Goal: Information Seeking & Learning: Learn about a topic

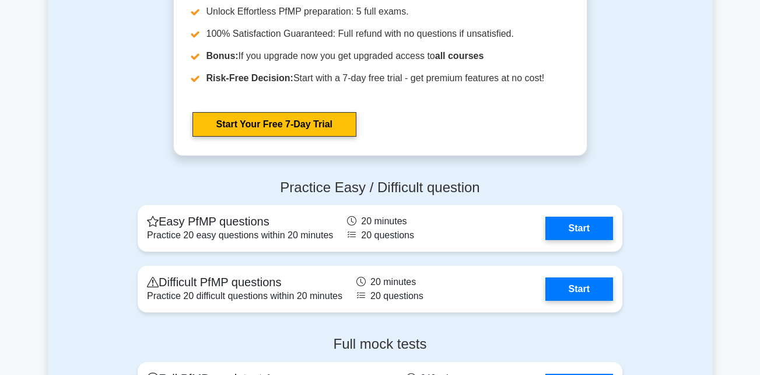
scroll to position [1158, 0]
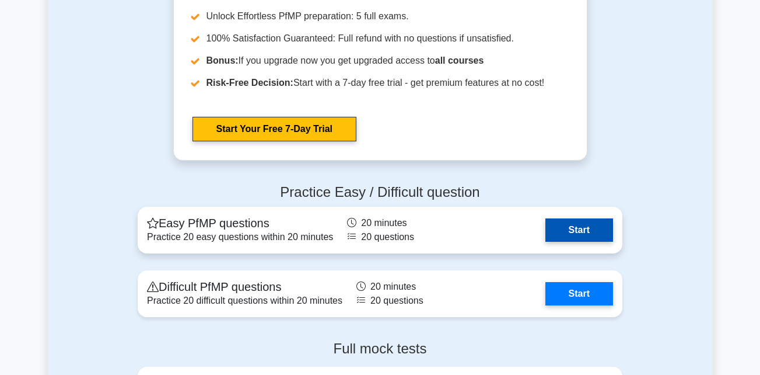
click at [597, 230] on link "Start" at bounding box center [579, 229] width 68 height 23
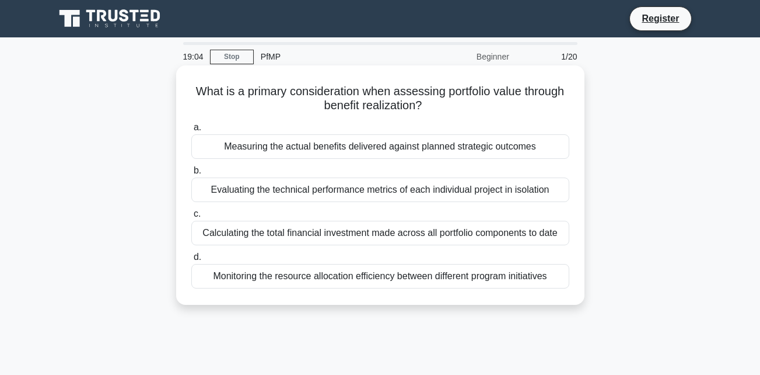
click at [428, 153] on div "Measuring the actual benefits delivered against planned strategic outcomes" at bounding box center [380, 146] width 378 height 25
click at [191, 131] on input "a. Measuring the actual benefits delivered against planned strategic outcomes" at bounding box center [191, 128] width 0 height 8
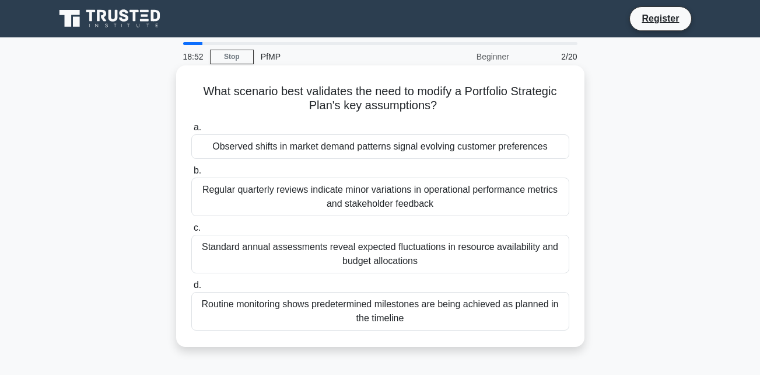
click at [383, 197] on div "Regular quarterly reviews indicate minor variations in operational performance …" at bounding box center [380, 196] width 378 height 39
click at [191, 174] on input "b. Regular quarterly reviews indicate minor variations in operational performan…" at bounding box center [191, 171] width 0 height 8
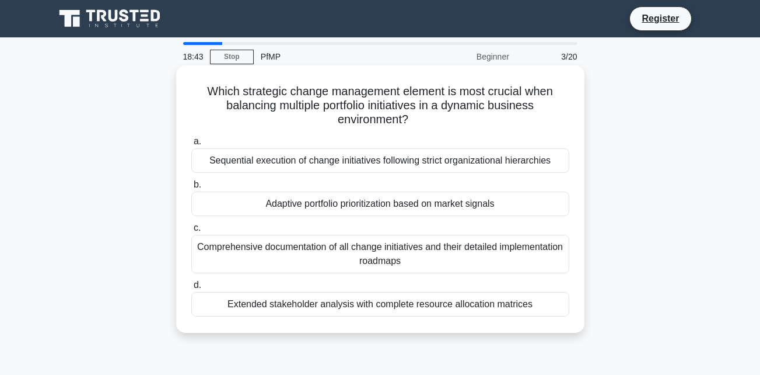
click at [361, 208] on div "Adaptive portfolio prioritization based on market signals" at bounding box center [380, 203] width 378 height 25
click at [191, 188] on input "b. Adaptive portfolio prioritization based on market signals" at bounding box center [191, 185] width 0 height 8
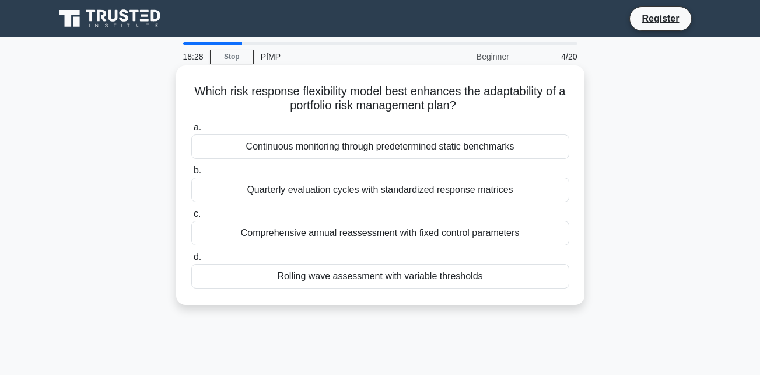
click at [377, 156] on div "Continuous monitoring through predetermined static benchmarks" at bounding box center [380, 146] width 378 height 25
click at [191, 131] on input "a. Continuous monitoring through predetermined static benchmarks" at bounding box center [191, 128] width 0 height 8
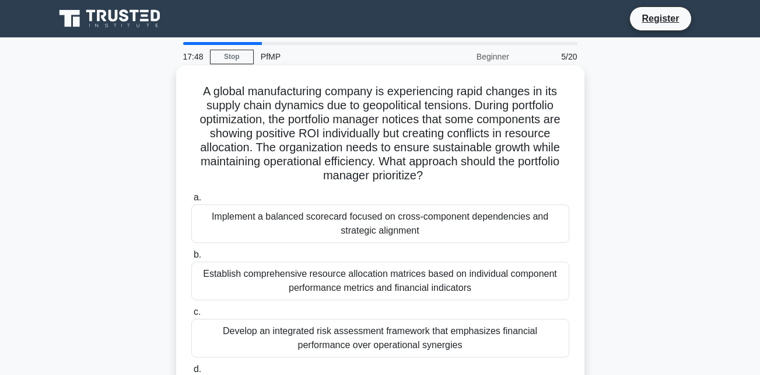
click at [365, 285] on div "Establish comprehensive resource allocation matrices based on individual compon…" at bounding box center [380, 280] width 378 height 39
click at [191, 258] on input "b. Establish comprehensive resource allocation matrices based on individual com…" at bounding box center [191, 255] width 0 height 8
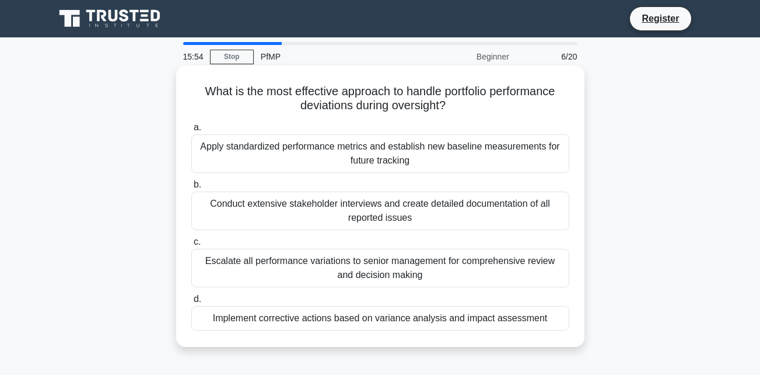
click at [498, 155] on div "Apply standardized performance metrics and establish new baseline measurements …" at bounding box center [380, 153] width 378 height 39
click at [191, 131] on input "a. Apply standardized performance metrics and establish new baseline measuremen…" at bounding box center [191, 128] width 0 height 8
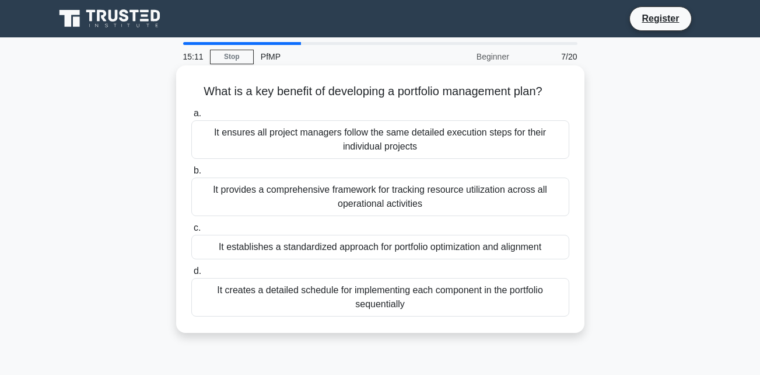
click at [411, 144] on div "It ensures all project managers follow the same detailed execution steps for th…" at bounding box center [380, 139] width 378 height 39
click at [191, 117] on input "a. It ensures all project managers follow the same detailed execution steps for…" at bounding box center [191, 114] width 0 height 8
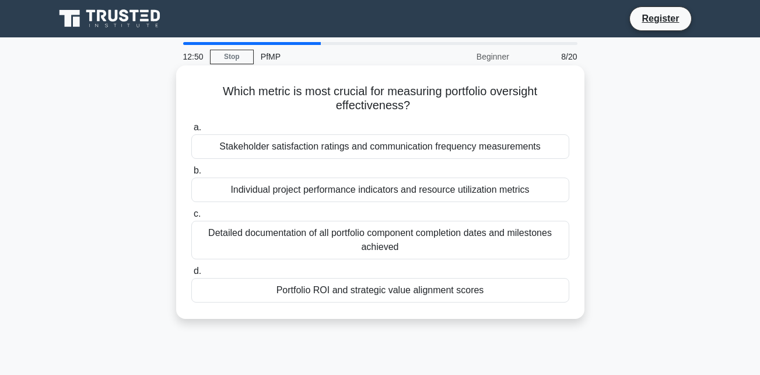
click at [373, 293] on div "Portfolio ROI and strategic value alignment scores" at bounding box center [380, 290] width 378 height 25
click at [191, 275] on input "d. Portfolio ROI and strategic value alignment scores" at bounding box center [191, 271] width 0 height 8
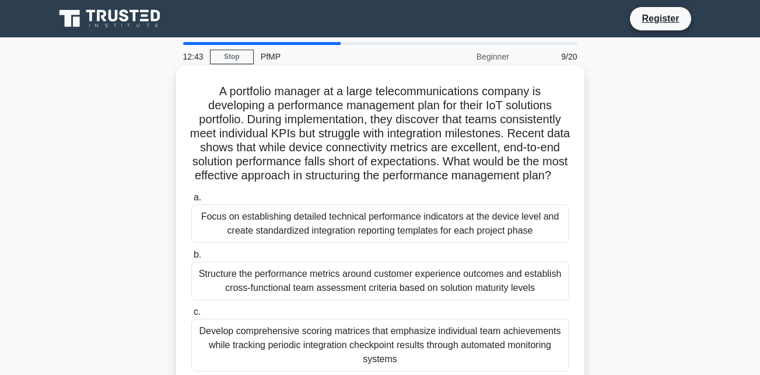
click at [383, 235] on div "Focus on establishing detailed technical performance indicators at the device l…" at bounding box center [380, 223] width 378 height 39
click at [191, 201] on input "a. Focus on establishing detailed technical performance indicators at the devic…" at bounding box center [191, 198] width 0 height 8
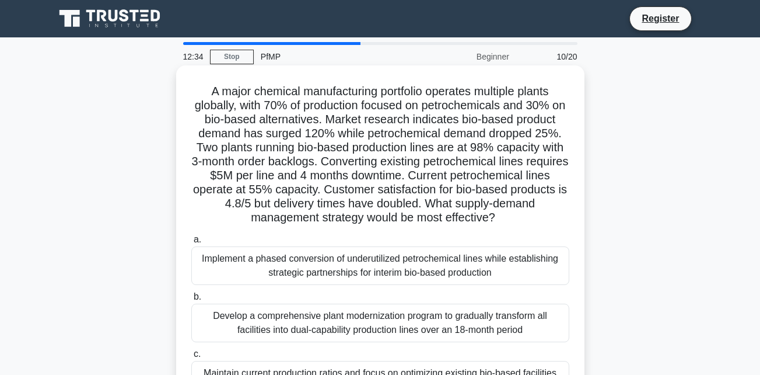
click at [397, 270] on div "Implement a phased conversion of underutilized petrochemical lines while establ…" at bounding box center [380, 265] width 378 height 39
click at [191, 243] on input "a. Implement a phased conversion of underutilized petrochemical lines while est…" at bounding box center [191, 240] width 0 height 8
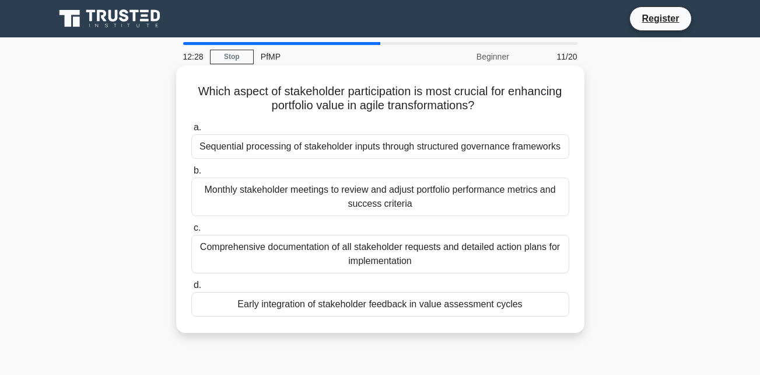
click at [415, 305] on div "Early integration of stakeholder feedback in value assessment cycles" at bounding box center [380, 304] width 378 height 25
click at [191, 289] on input "d. Early integration of stakeholder feedback in value assessment cycles" at bounding box center [191, 285] width 0 height 8
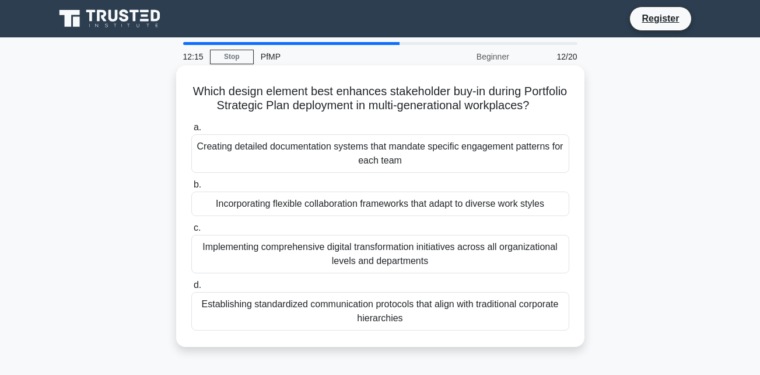
click at [361, 212] on div "Incorporating flexible collaboration frameworks that adapt to diverse work styl…" at bounding box center [380, 203] width 378 height 25
click at [191, 188] on input "b. Incorporating flexible collaboration frameworks that adapt to diverse work s…" at bounding box center [191, 185] width 0 height 8
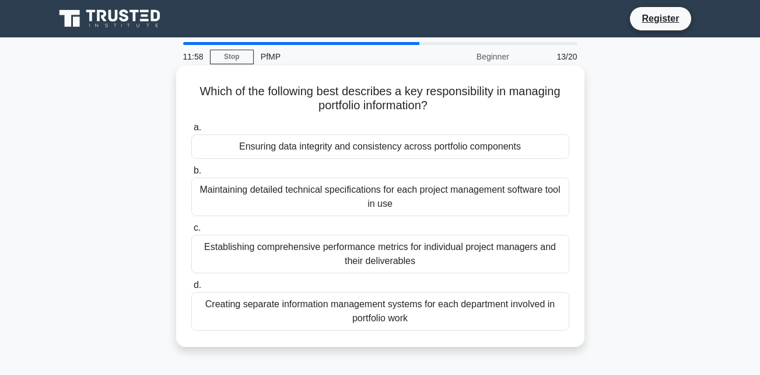
click at [379, 259] on div "Establishing comprehensive performance metrics for individual project managers …" at bounding box center [380, 254] width 378 height 39
click at [191, 232] on input "c. Establishing comprehensive performance metrics for individual project manage…" at bounding box center [191, 228] width 0 height 8
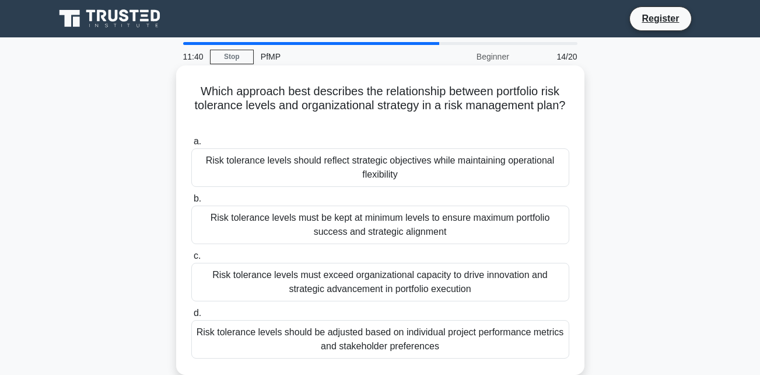
click at [378, 174] on div "Risk tolerance levels should reflect strategic objectives while maintaining ope…" at bounding box center [380, 167] width 378 height 39
click at [191, 145] on input "a. Risk tolerance levels should reflect strategic objectives while maintaining …" at bounding box center [191, 142] width 0 height 8
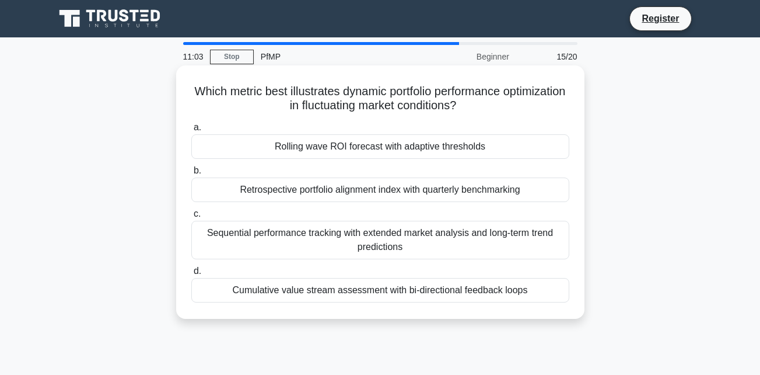
click at [369, 147] on div "Rolling wave ROI forecast with adaptive thresholds" at bounding box center [380, 146] width 378 height 25
click at [191, 131] on input "a. Rolling wave ROI forecast with adaptive thresholds" at bounding box center [191, 128] width 0 height 8
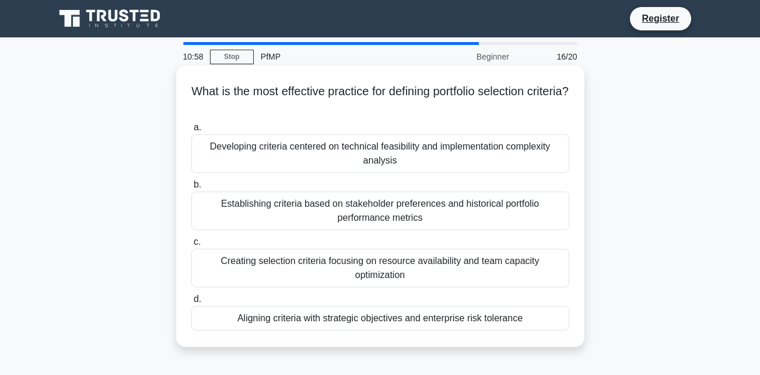
click at [369, 148] on div "Developing criteria centered on technical feasibility and implementation comple…" at bounding box center [380, 153] width 378 height 39
click at [191, 131] on input "a. Developing criteria centered on technical feasibility and implementation com…" at bounding box center [191, 128] width 0 height 8
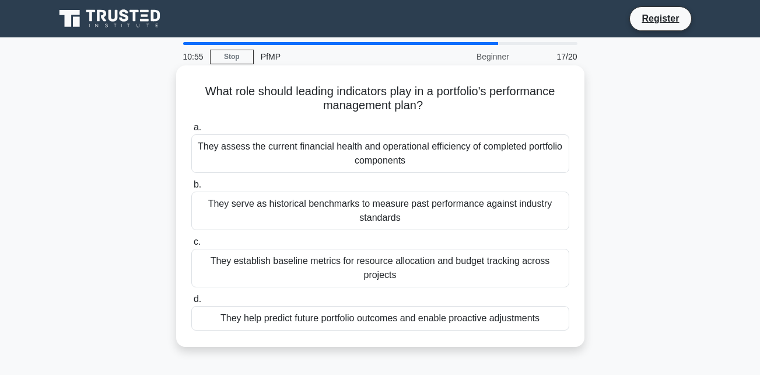
click at [375, 215] on div "They serve as historical benchmarks to measure past performance against industr…" at bounding box center [380, 210] width 378 height 39
click at [191, 188] on input "b. They serve as historical benchmarks to measure past performance against indu…" at bounding box center [191, 185] width 0 height 8
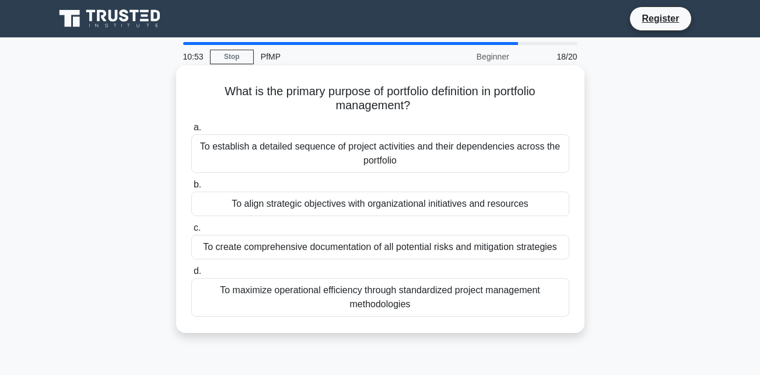
click at [374, 246] on div "To create comprehensive documentation of all potential risks and mitigation str…" at bounding box center [380, 247] width 378 height 25
click at [191, 232] on input "c. To create comprehensive documentation of all potential risks and mitigation …" at bounding box center [191, 228] width 0 height 8
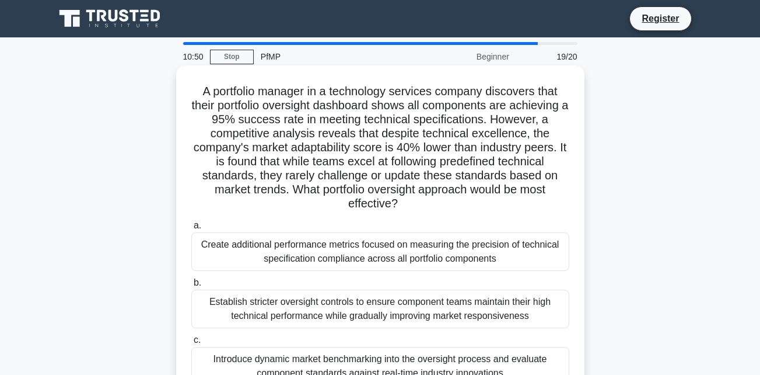
click at [390, 307] on div "Establish stricter oversight controls to ensure component teams maintain their …" at bounding box center [380, 308] width 378 height 39
click at [191, 286] on input "b. Establish stricter oversight controls to ensure component teams maintain the…" at bounding box center [191, 283] width 0 height 8
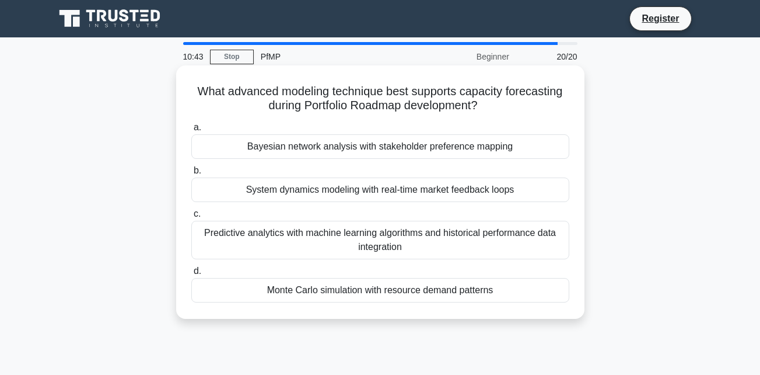
click at [390, 294] on div "Monte Carlo simulation with resource demand patterns" at bounding box center [380, 290] width 378 height 25
click at [191, 275] on input "d. Monte Carlo simulation with resource demand patterns" at bounding box center [191, 271] width 0 height 8
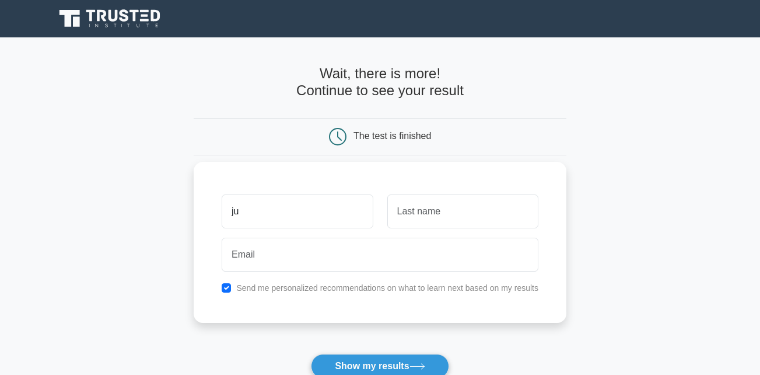
type input "j"
type input "Jude"
click at [466, 220] on input "text" at bounding box center [462, 211] width 151 height 34
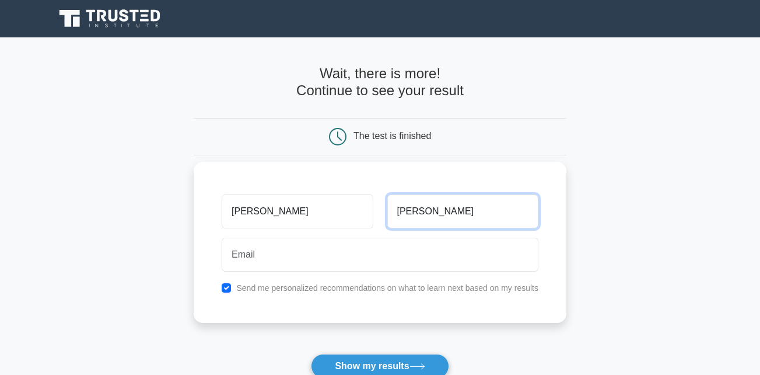
type input "Nwachukwu"
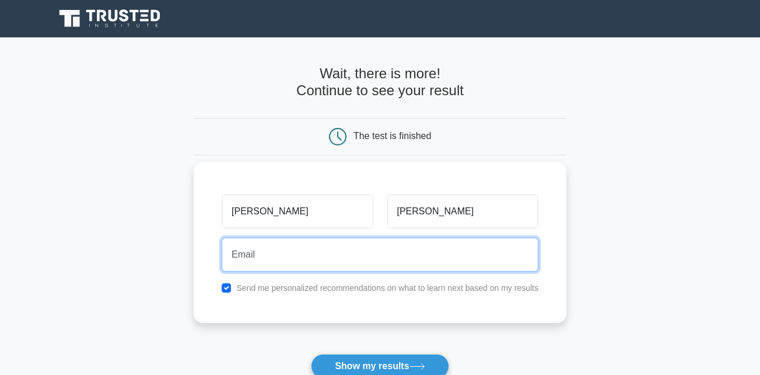
click at [326, 249] on input "email" at bounding box center [380, 254] width 317 height 34
type input "judenwachukwu83@gmail.com"
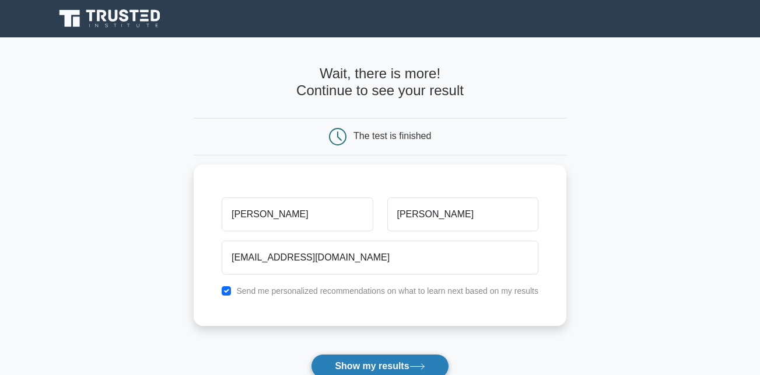
click at [351, 359] on button "Show my results" at bounding box center [380, 366] width 138 height 25
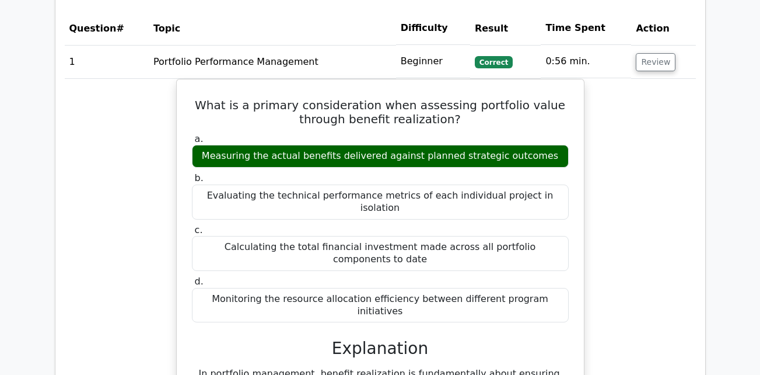
scroll to position [917, 0]
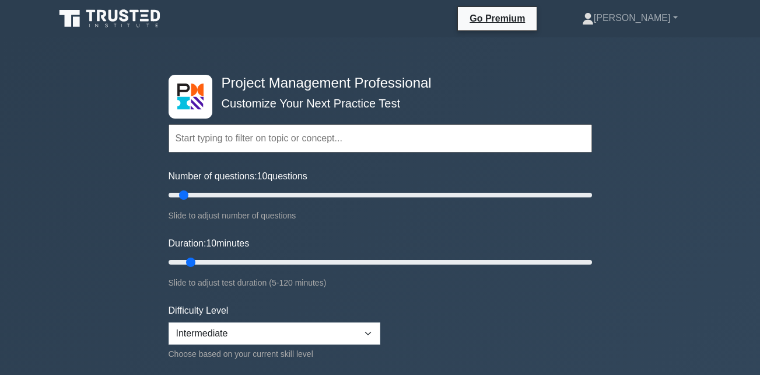
click at [349, 143] on input "text" at bounding box center [381, 138] width 424 height 28
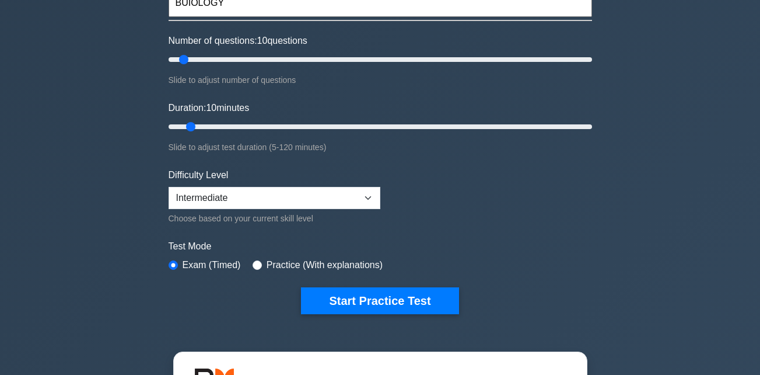
scroll to position [140, 0]
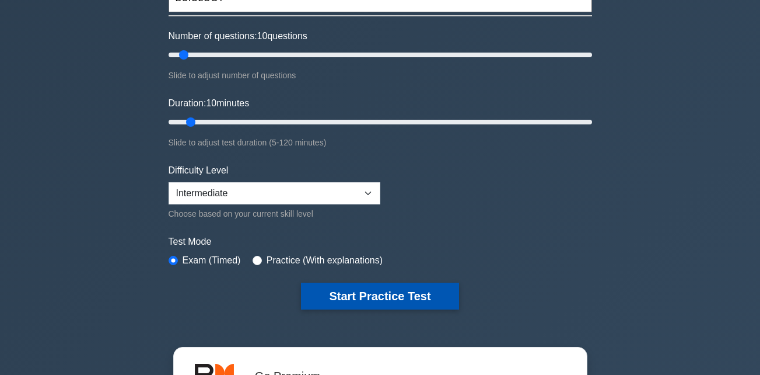
type input "BUIOLOGY"
click at [435, 295] on button "Start Practice Test" at bounding box center [380, 295] width 158 height 27
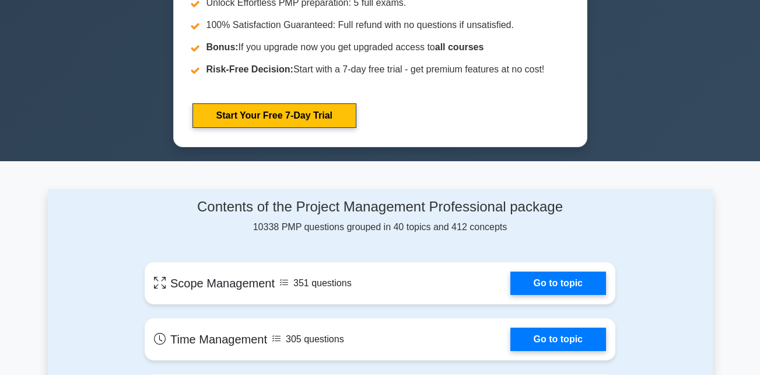
scroll to position [621, 0]
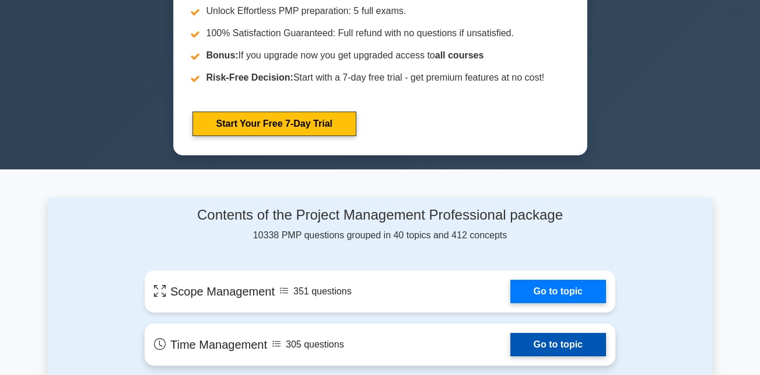
click at [535, 344] on link "Go to topic" at bounding box center [558, 344] width 96 height 23
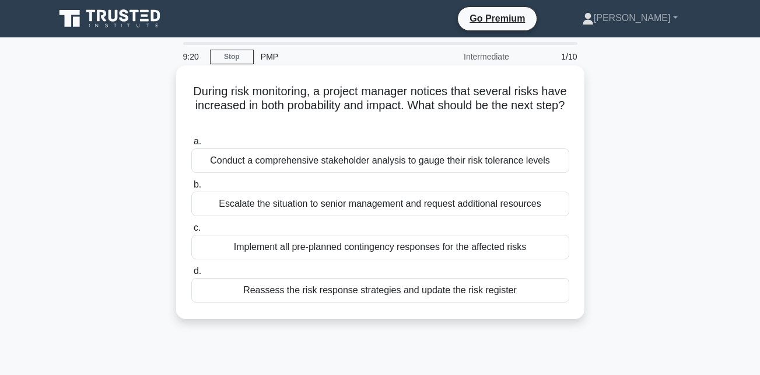
click at [471, 166] on div "Conduct a comprehensive stakeholder analysis to gauge their risk tolerance leve…" at bounding box center [380, 160] width 378 height 25
click at [191, 145] on input "a. Conduct a comprehensive stakeholder analysis to gauge their risk tolerance l…" at bounding box center [191, 142] width 0 height 8
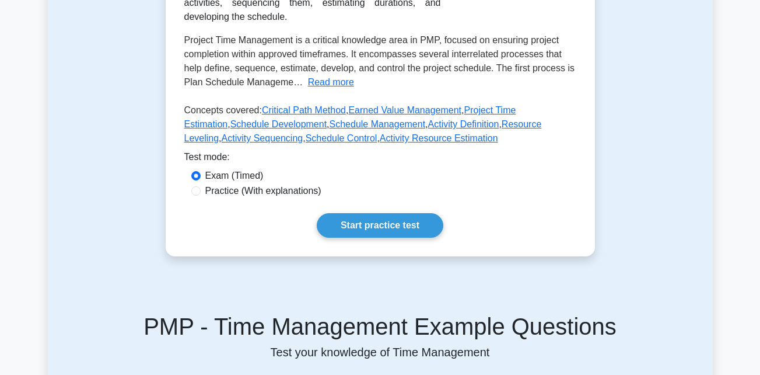
scroll to position [244, 0]
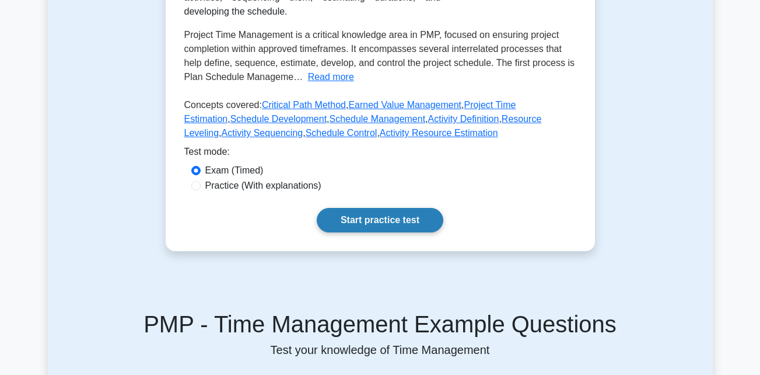
click at [398, 226] on link "Start practice test" at bounding box center [380, 220] width 127 height 25
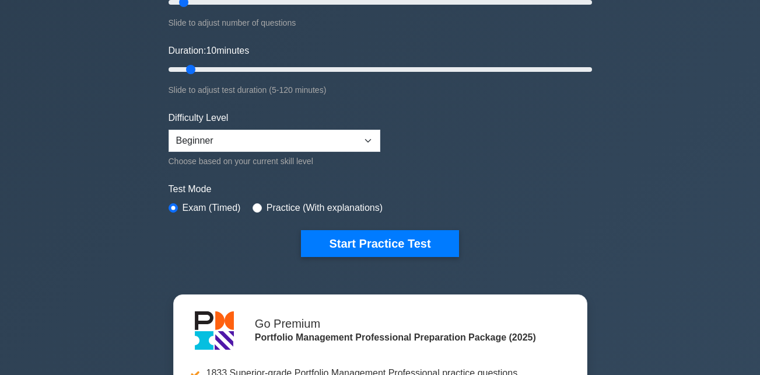
scroll to position [210, 0]
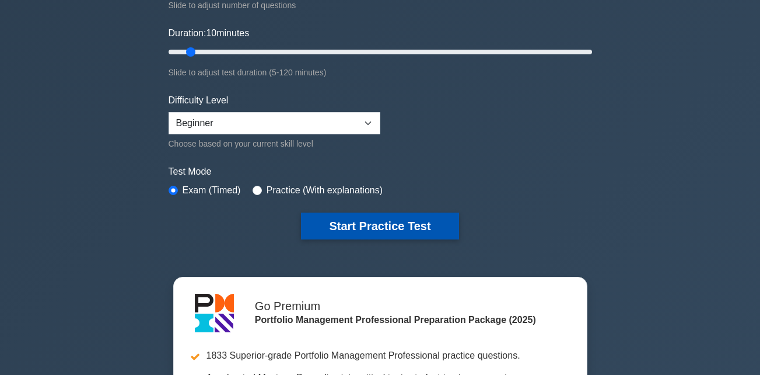
click at [389, 230] on button "Start Practice Test" at bounding box center [380, 225] width 158 height 27
